Goal: Task Accomplishment & Management: Use online tool/utility

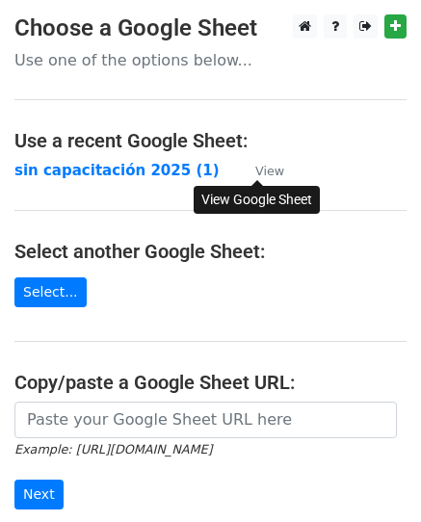
click at [262, 172] on small "View" at bounding box center [269, 171] width 29 height 14
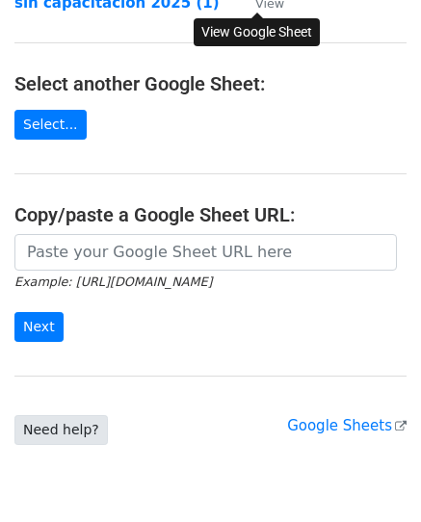
scroll to position [244, 0]
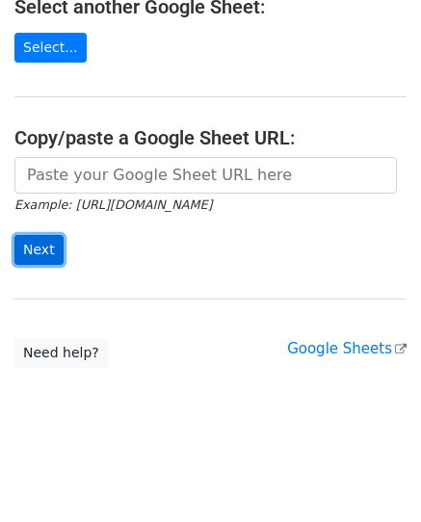
click at [49, 244] on input "Next" at bounding box center [38, 250] width 49 height 30
click at [154, 270] on div "Example: [URL][DOMAIN_NAME] Next" at bounding box center [210, 220] width 421 height 127
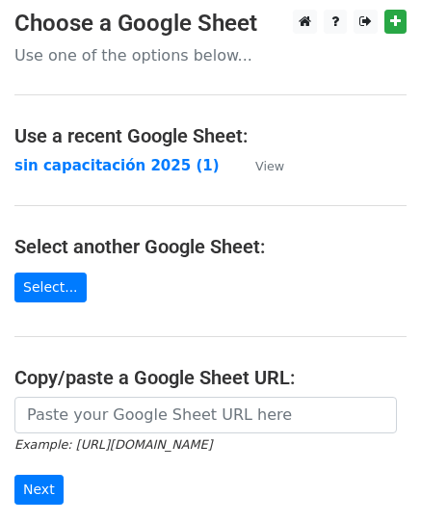
scroll to position [0, 0]
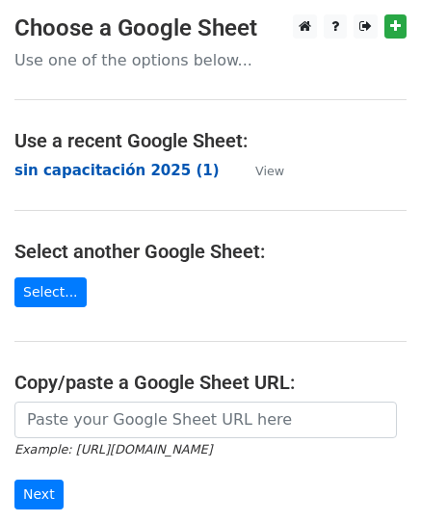
click at [60, 166] on strong "sin capacitación 2025 (1)" at bounding box center [116, 170] width 205 height 17
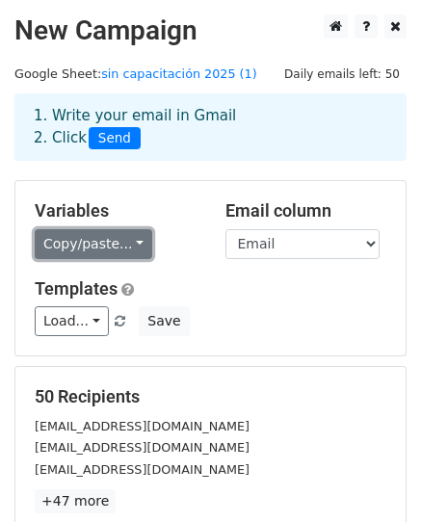
click at [69, 241] on link "Copy/paste..." at bounding box center [93, 244] width 117 height 30
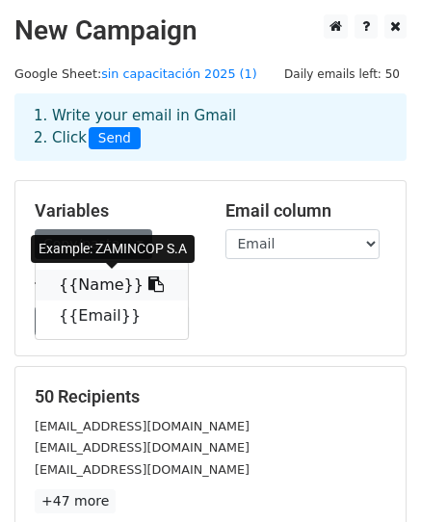
click at [90, 284] on link "{{Name}}" at bounding box center [112, 285] width 152 height 31
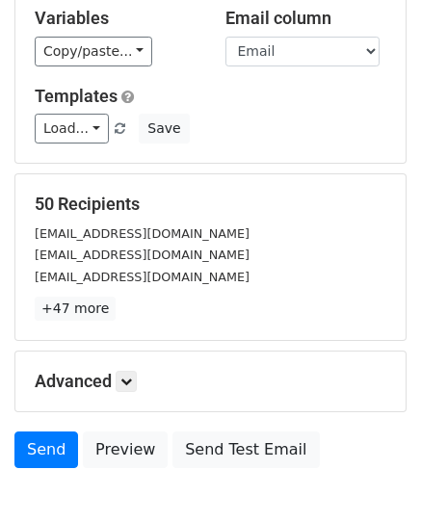
scroll to position [289, 0]
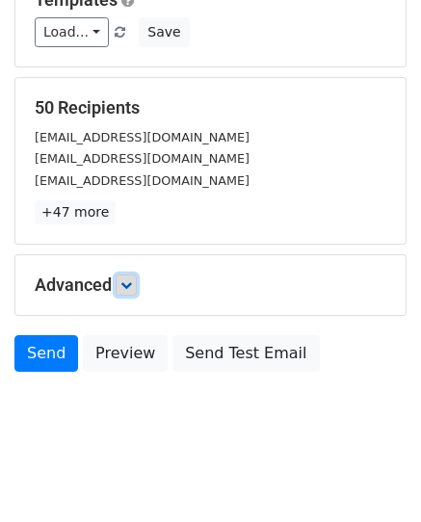
click at [132, 288] on icon at bounding box center [126, 285] width 12 height 12
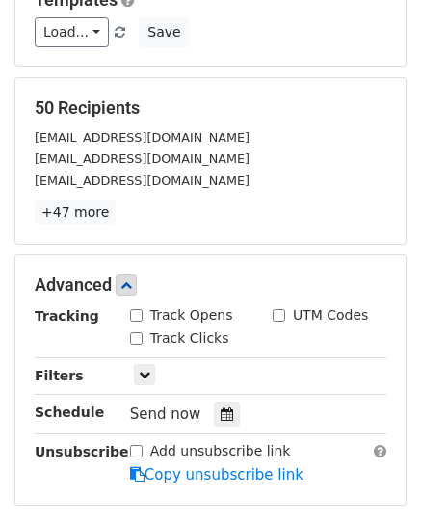
click at [135, 317] on input "Track Opens" at bounding box center [136, 315] width 13 height 13
checkbox input "true"
click at [135, 332] on input "Track Clicks" at bounding box center [136, 338] width 13 height 13
checkbox input "true"
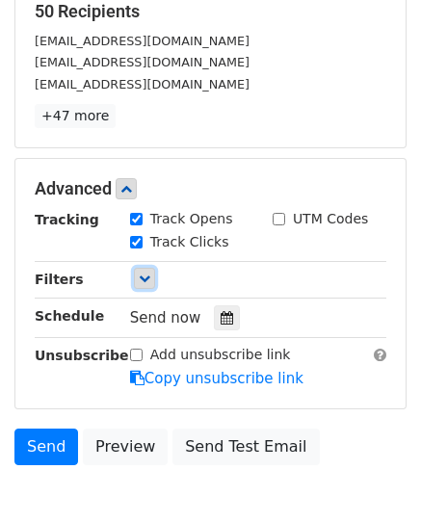
click at [144, 280] on icon at bounding box center [145, 278] width 12 height 12
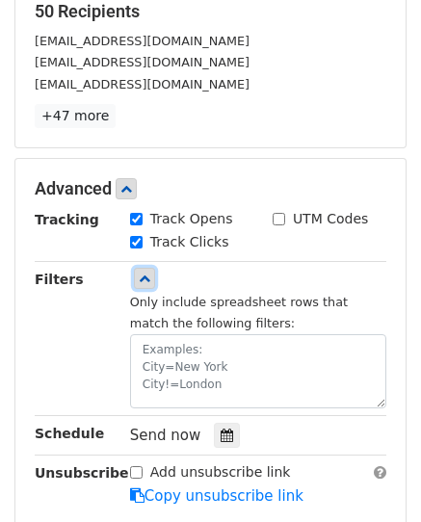
click at [144, 280] on icon at bounding box center [145, 278] width 12 height 12
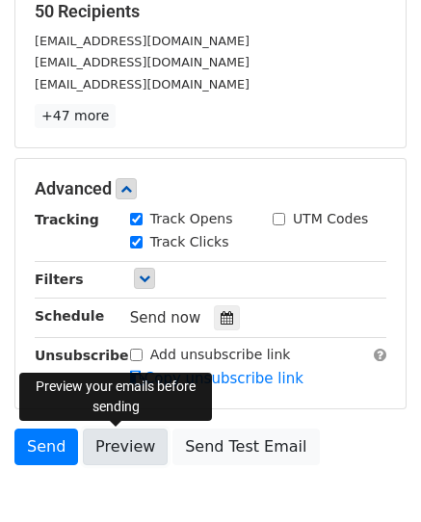
click at [106, 438] on link "Preview" at bounding box center [125, 446] width 85 height 37
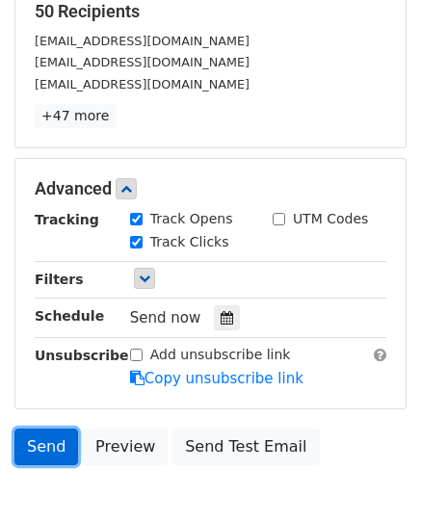
click at [44, 443] on link "Send" at bounding box center [46, 446] width 64 height 37
